Goal: Task Accomplishment & Management: Use online tool/utility

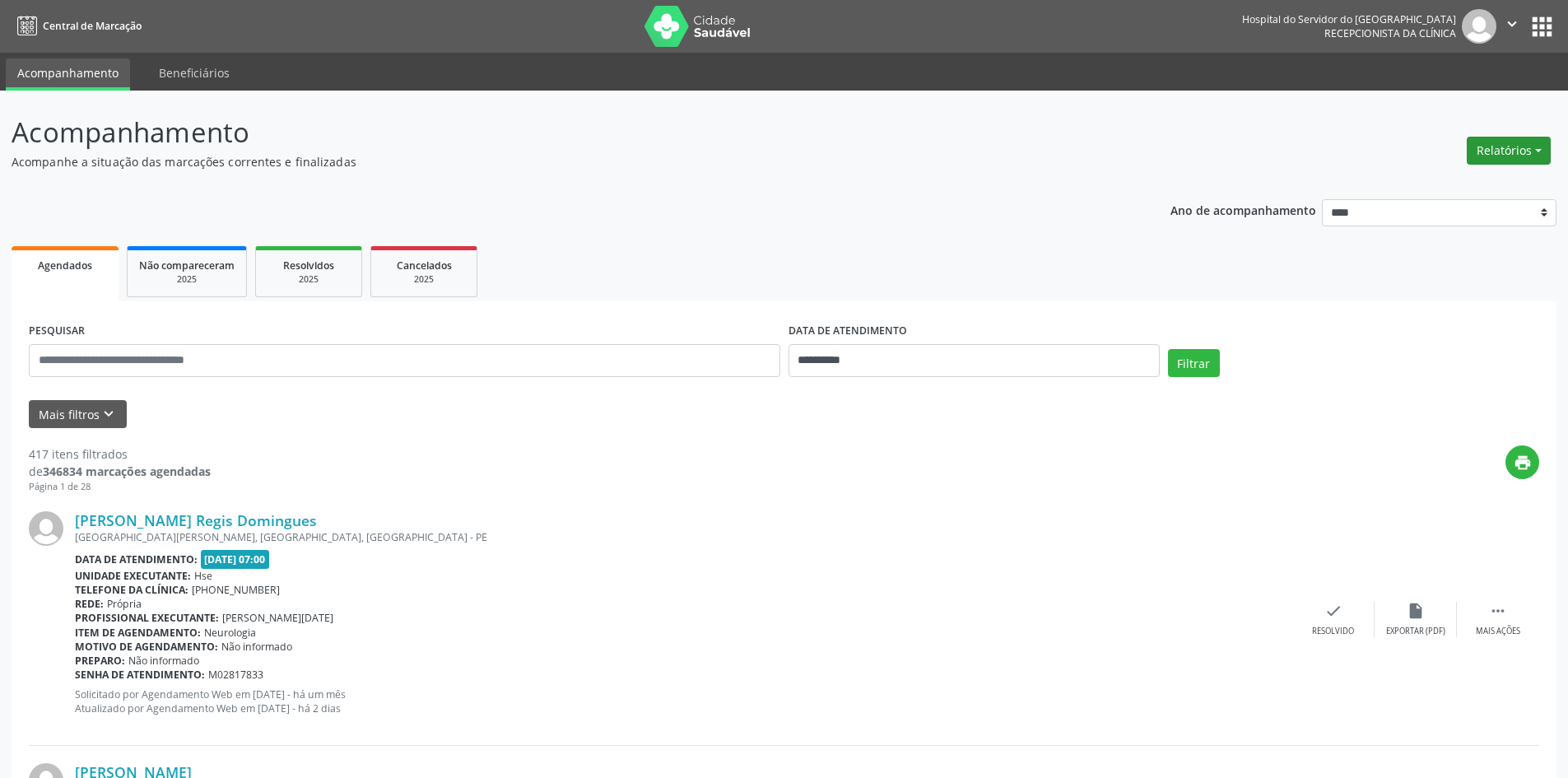
click at [1509, 147] on button "Relatórios" at bounding box center [1508, 151] width 84 height 28
click at [1434, 181] on link "Agendamentos" at bounding box center [1463, 186] width 177 height 23
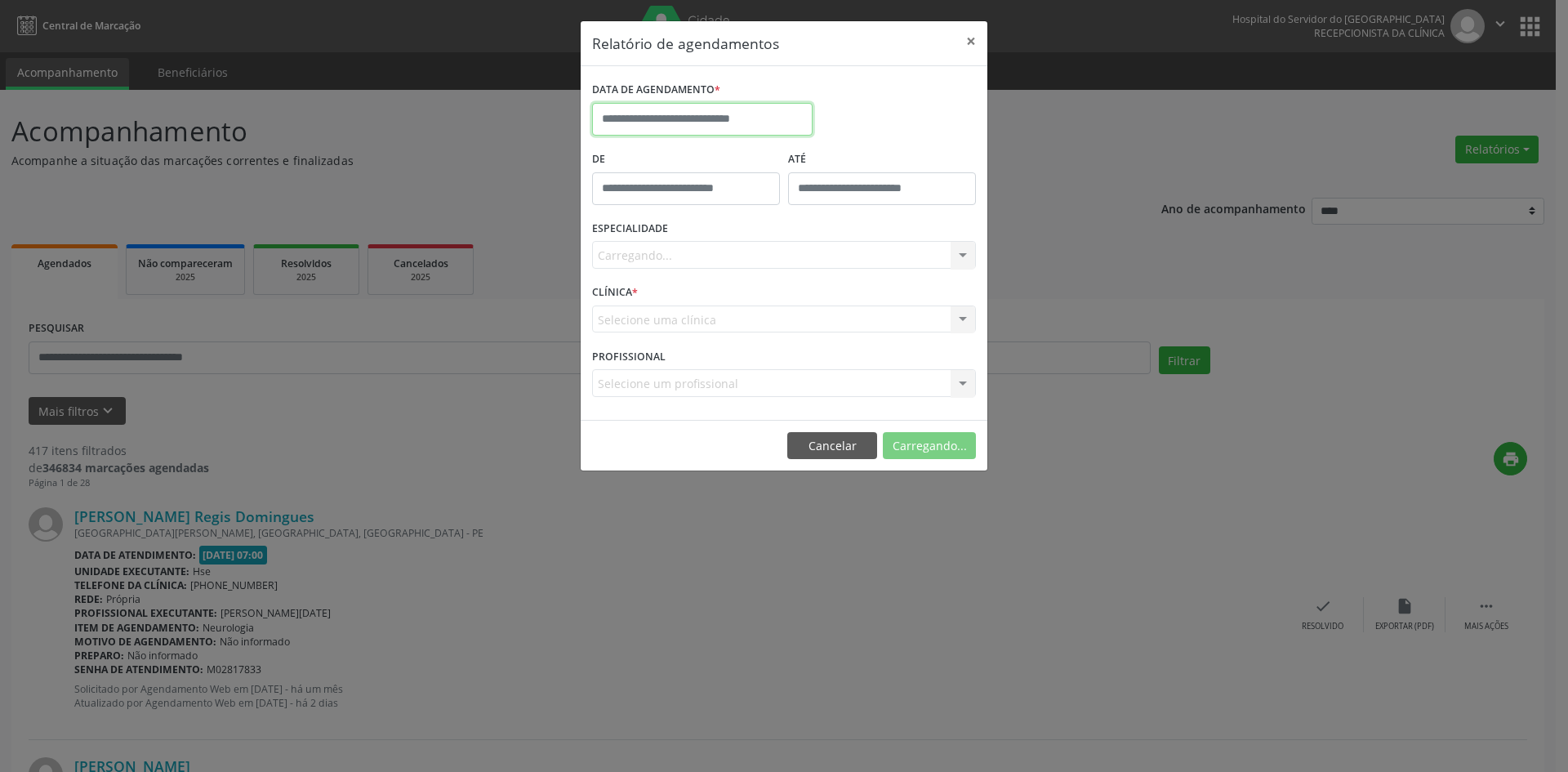
click at [648, 108] on input "text" at bounding box center [702, 119] width 221 height 32
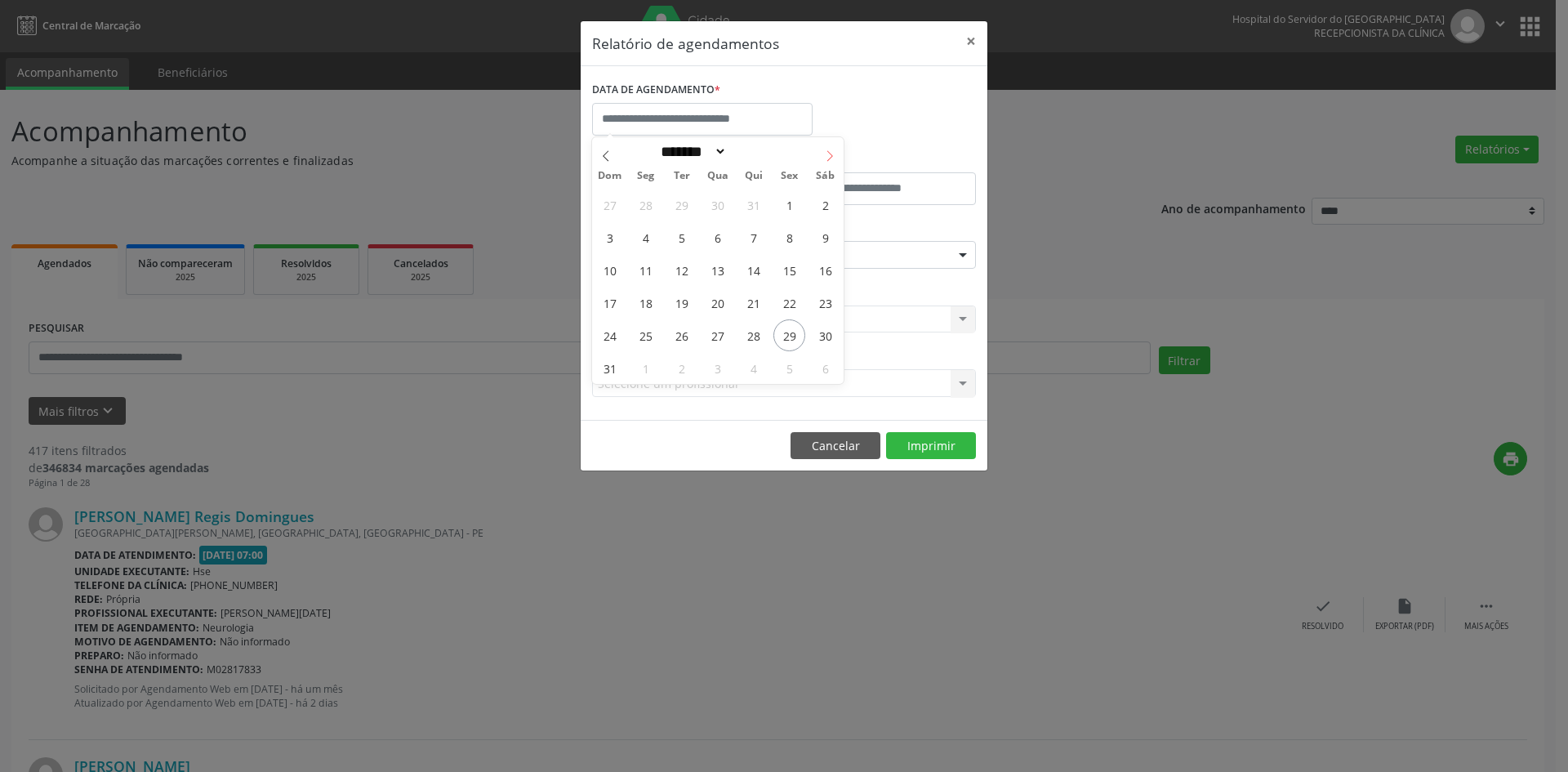
click at [830, 154] on icon at bounding box center [829, 155] width 11 height 11
select select "*"
click at [650, 210] on span "1" at bounding box center [645, 204] width 31 height 31
type input "**********"
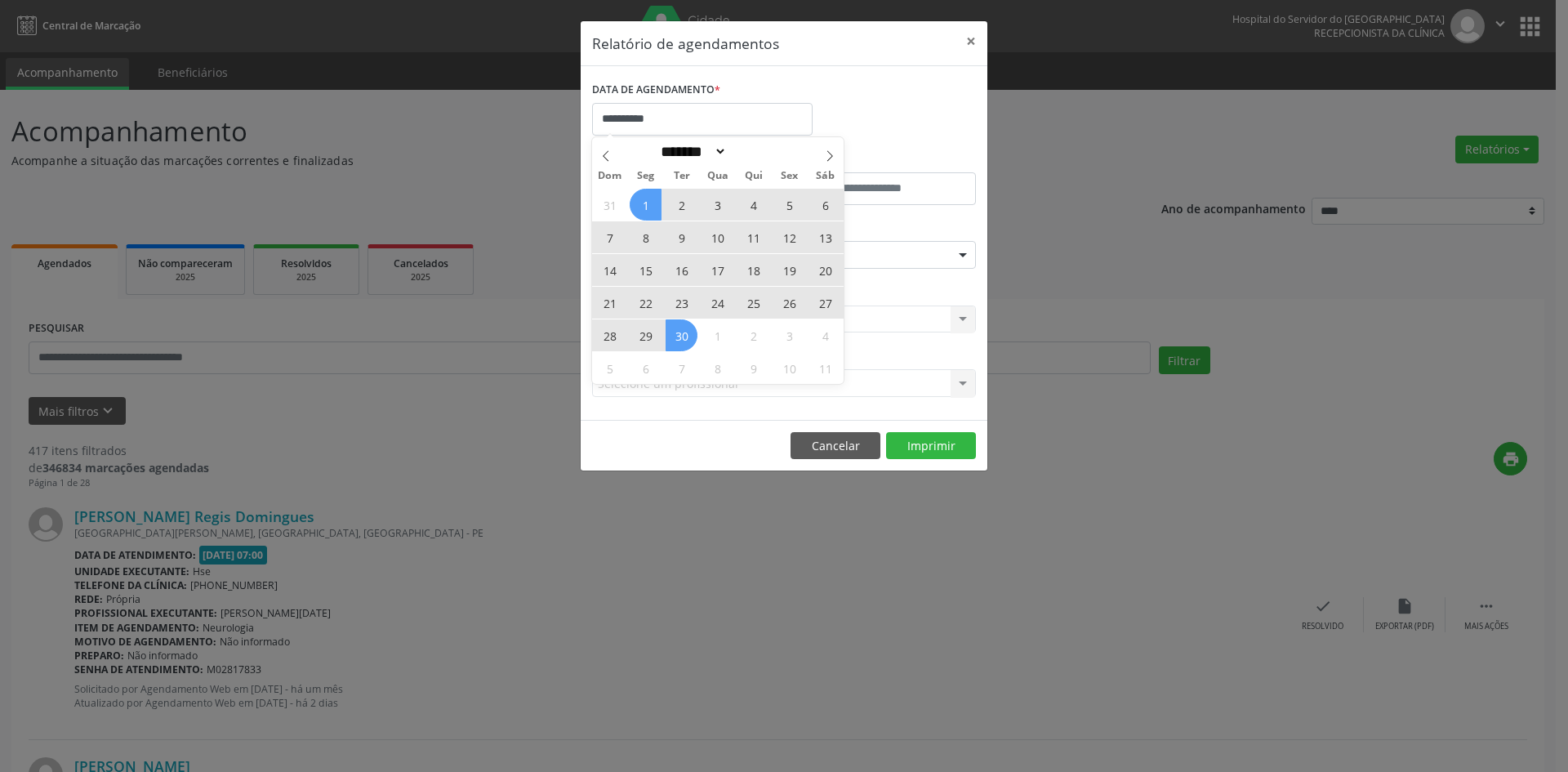
drag, startPoint x: 650, startPoint y: 210, endPoint x: 682, endPoint y: 341, distance: 134.9
click at [682, 341] on div "31 1 2 3 4 5 6 7 8 9 10 11 12 13 14 15 16 17 18 19 20 21 22 23 24 25 26 27 28 2…" at bounding box center [718, 285] width 251 height 196
click at [682, 340] on span "30" at bounding box center [681, 335] width 31 height 31
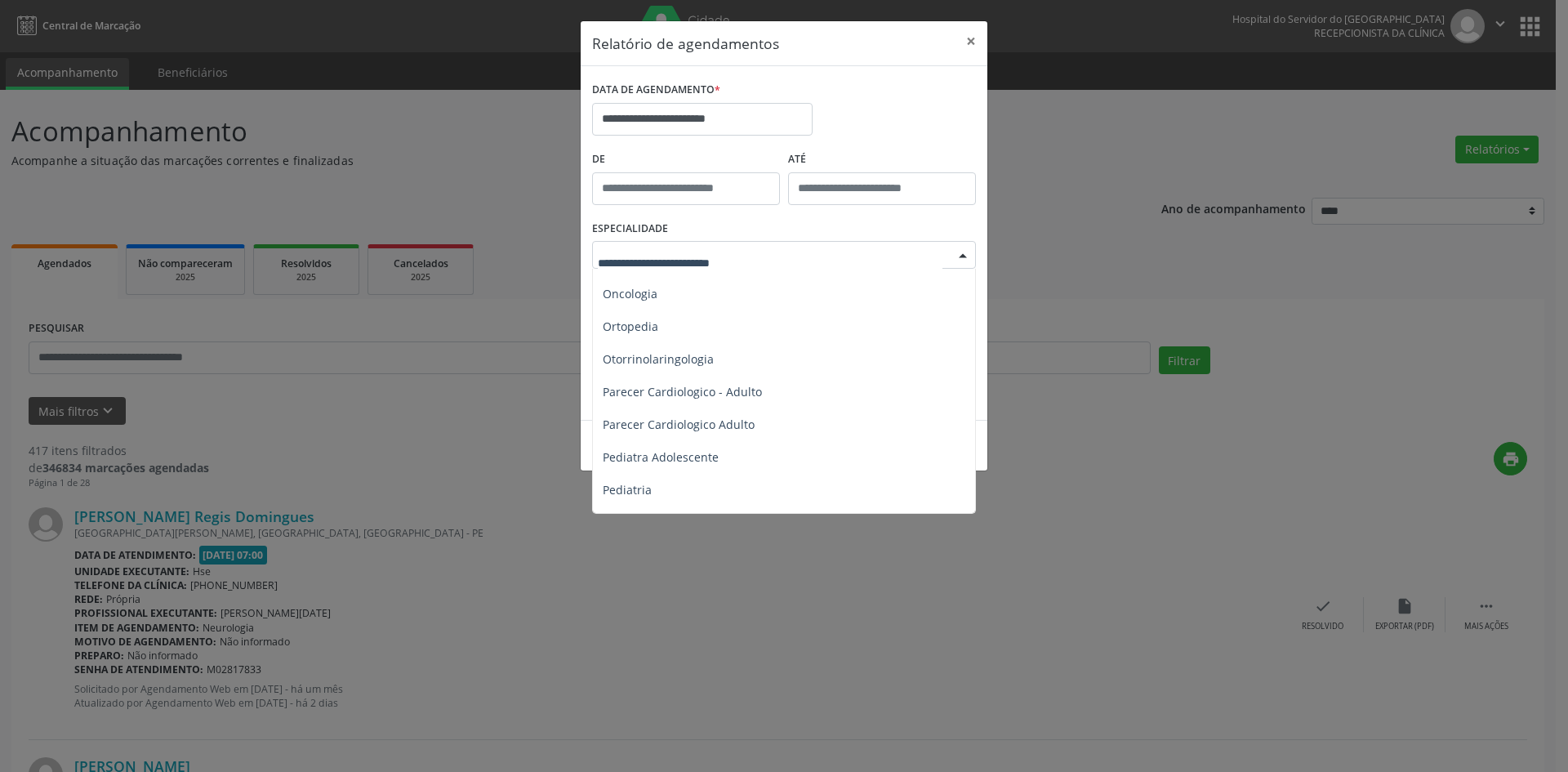
scroll to position [2205, 0]
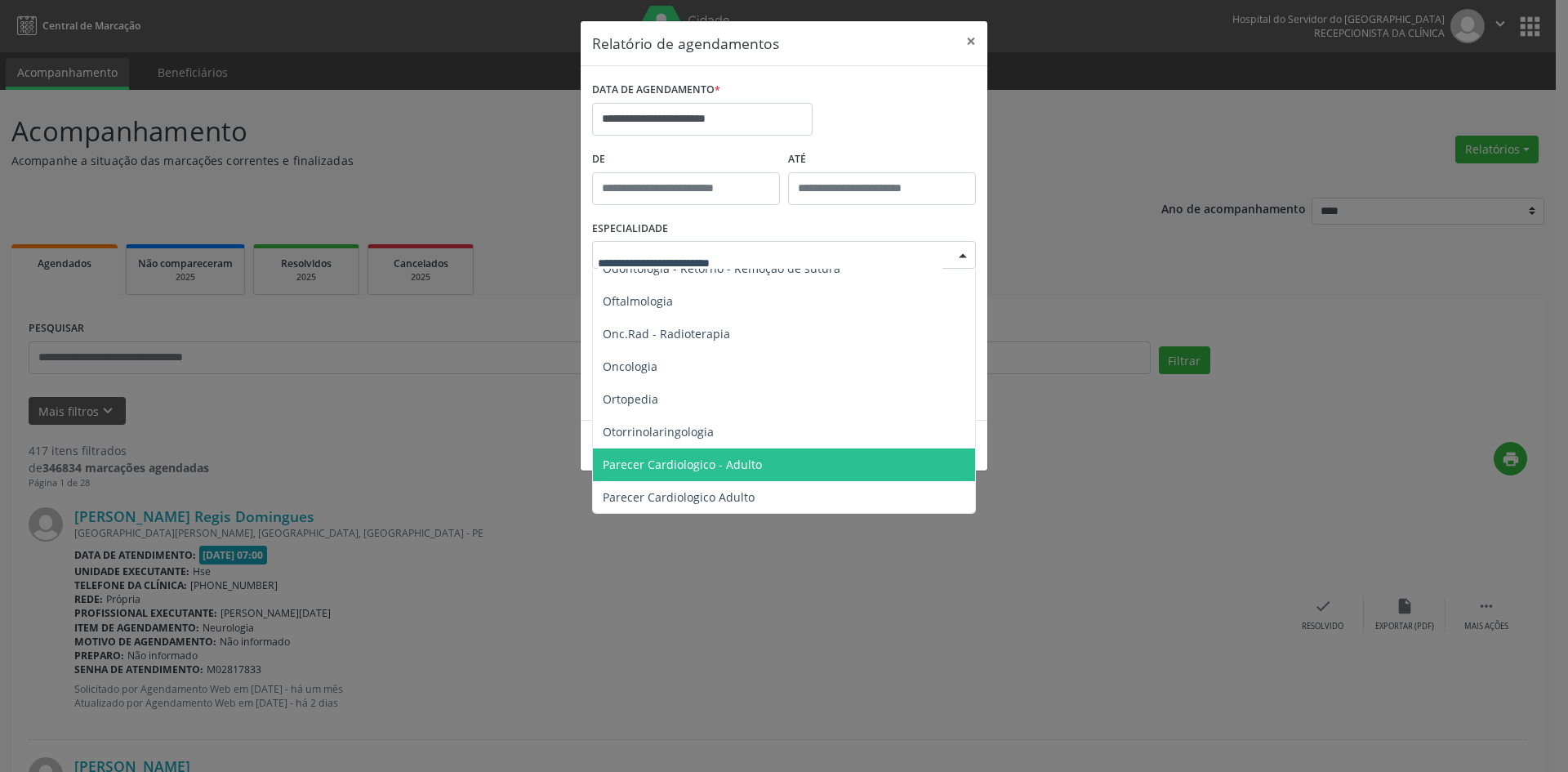
click at [645, 454] on span "Parecer Cardiologico - Adulto" at bounding box center [785, 465] width 385 height 32
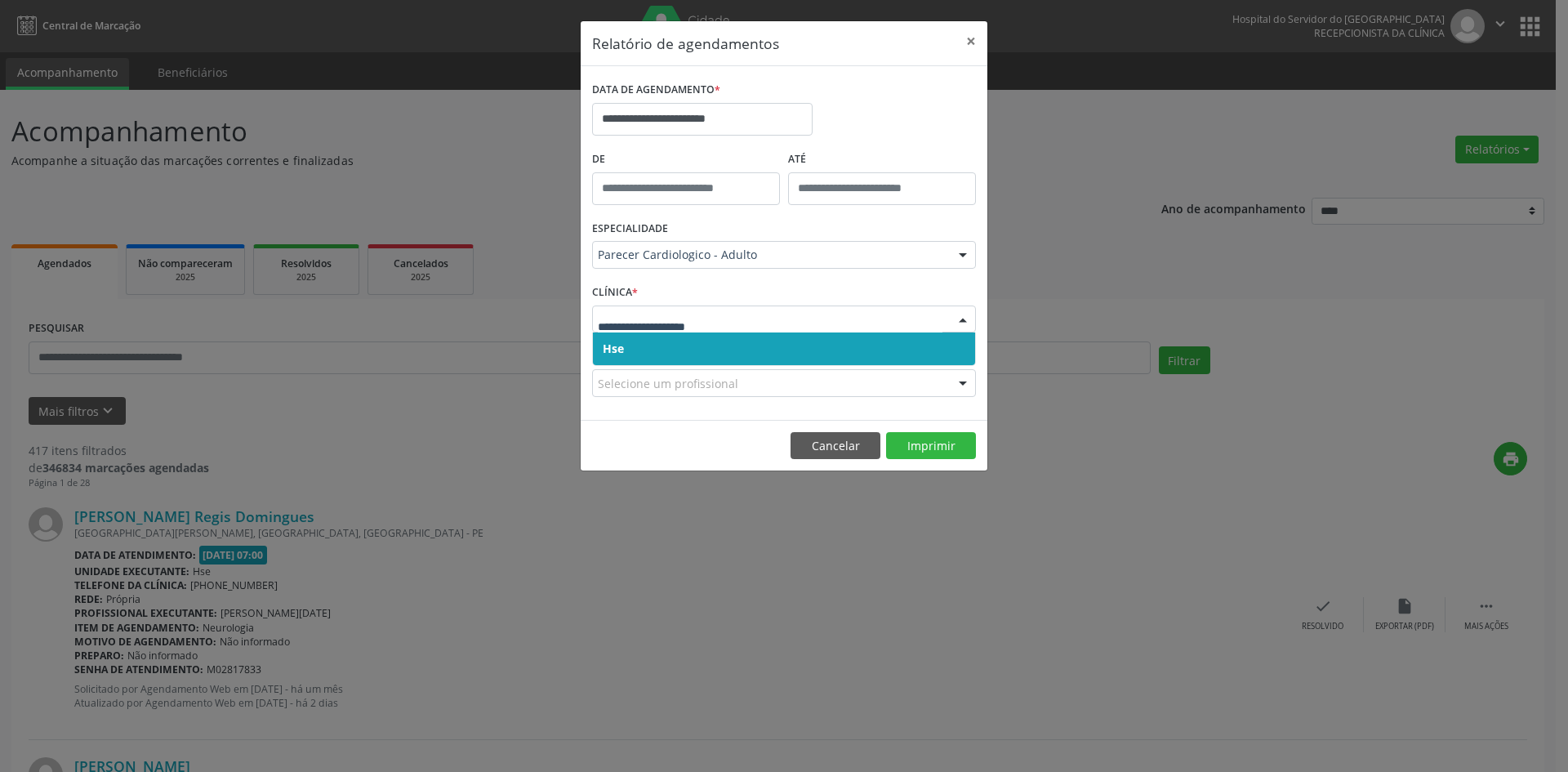
click at [624, 338] on span "Hse" at bounding box center [784, 348] width 382 height 32
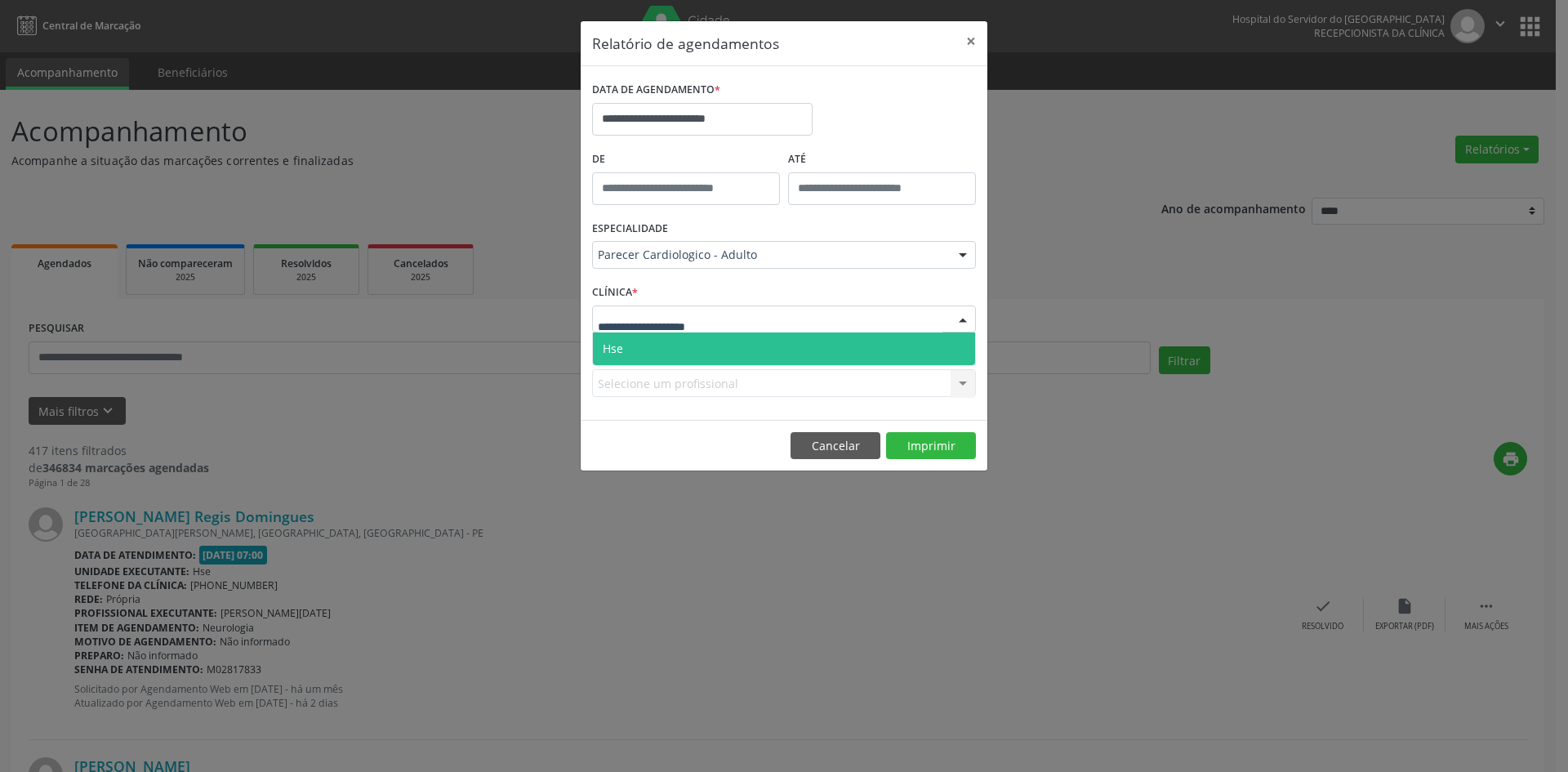
click at [625, 338] on span "Hse" at bounding box center [784, 348] width 382 height 32
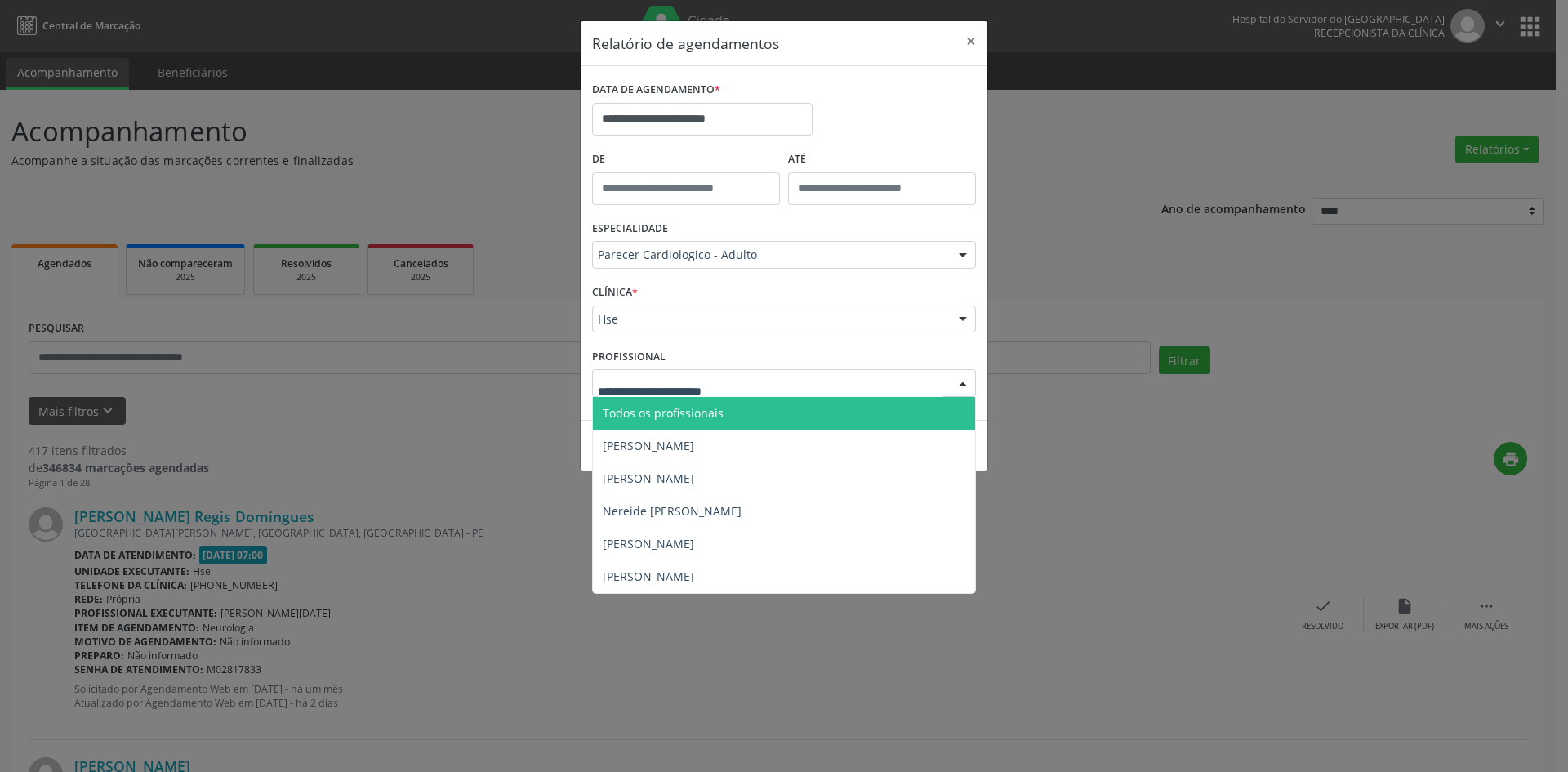
click at [629, 409] on span "Todos os profissionais" at bounding box center [663, 413] width 121 height 15
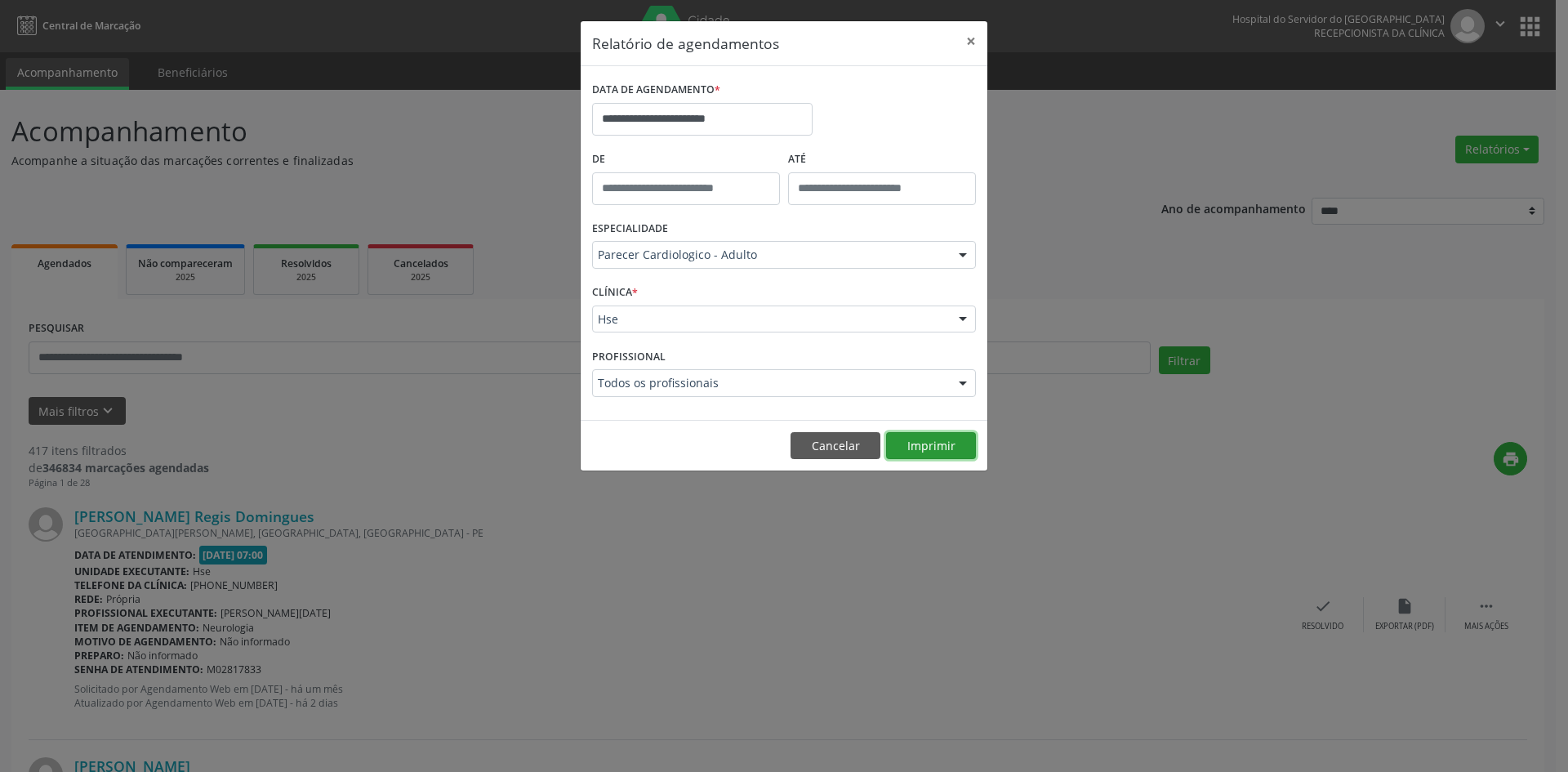
click at [911, 445] on button "Imprimir" at bounding box center [931, 446] width 90 height 28
